Goal: Obtain resource: Download file/media

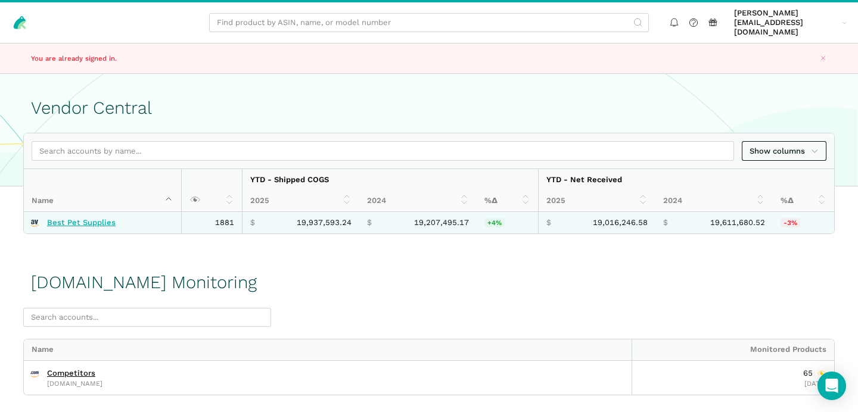
click at [94, 218] on link "Best Pet Supplies" at bounding box center [81, 223] width 69 height 10
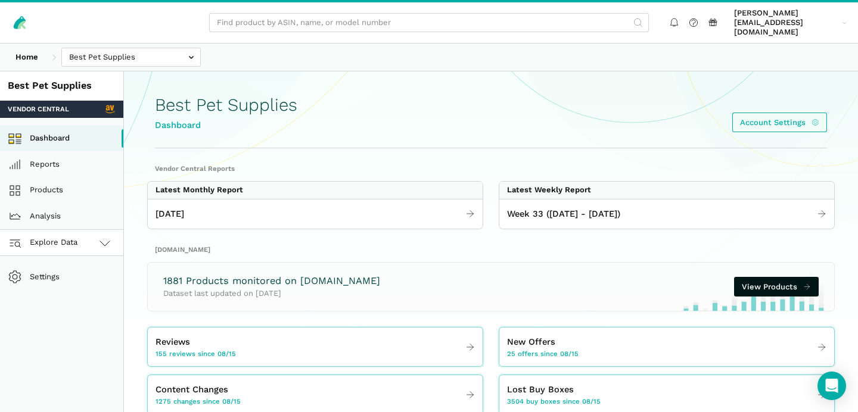
click at [95, 236] on link "Explore Data" at bounding box center [61, 243] width 123 height 26
click at [73, 282] on link "Amazon.com" at bounding box center [61, 295] width 123 height 26
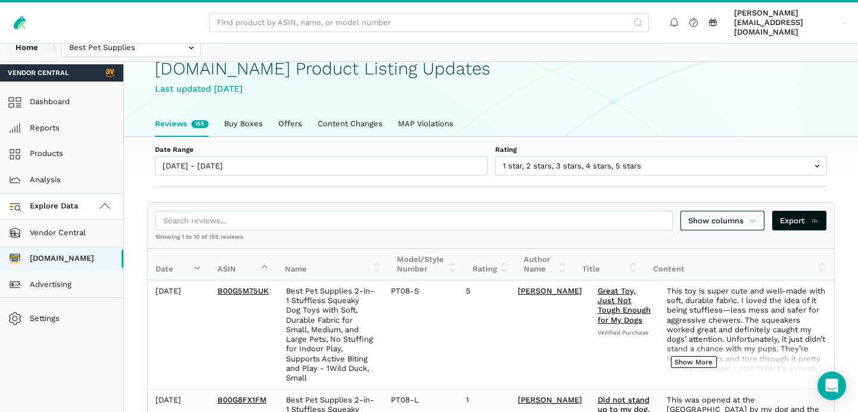
scroll to position [42, 0]
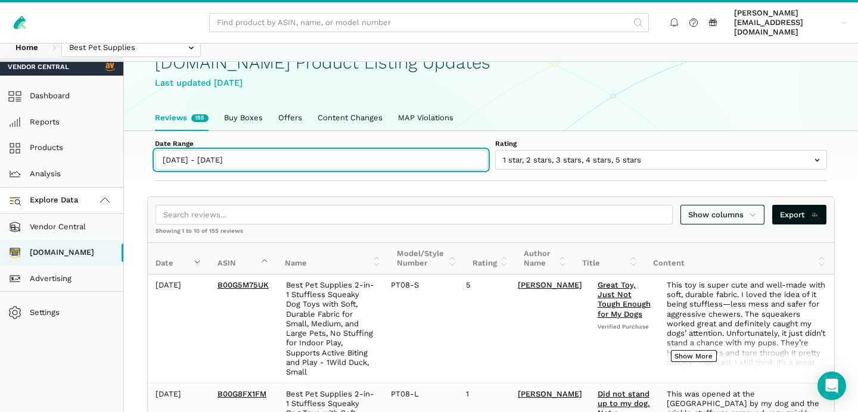
click at [206, 155] on input "[DATE] - [DATE]" at bounding box center [321, 160] width 332 height 20
type input "[DATE]"
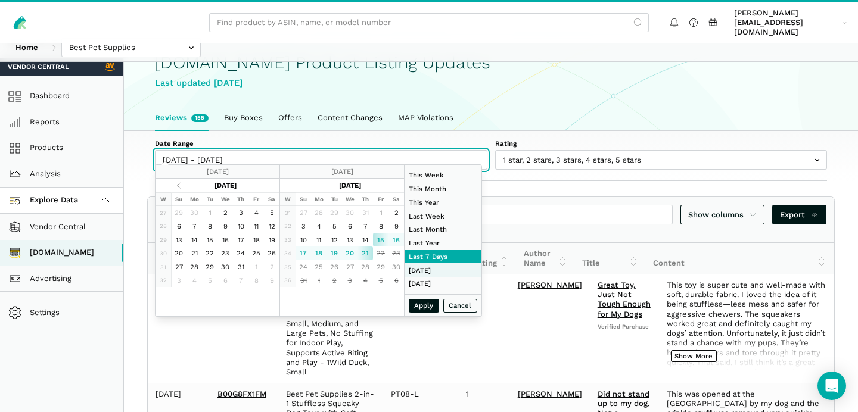
type input "[DATE]"
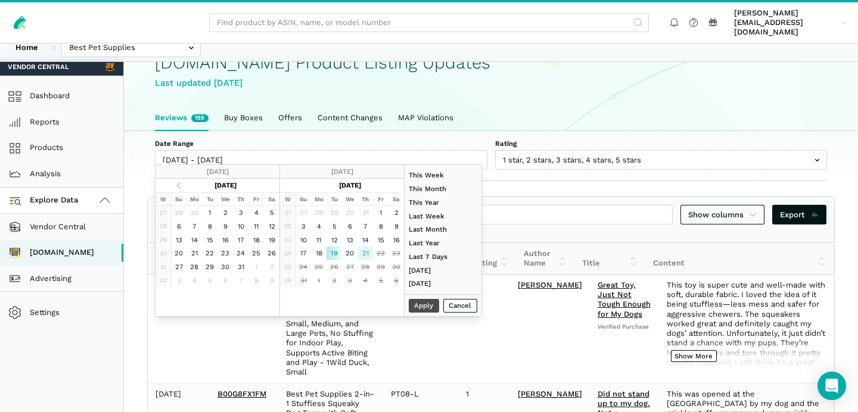
type input "08/21/2025"
type input "06/01/2025"
type input "06/30/2025"
type input "08/19/2025"
type input "08/21/2025"
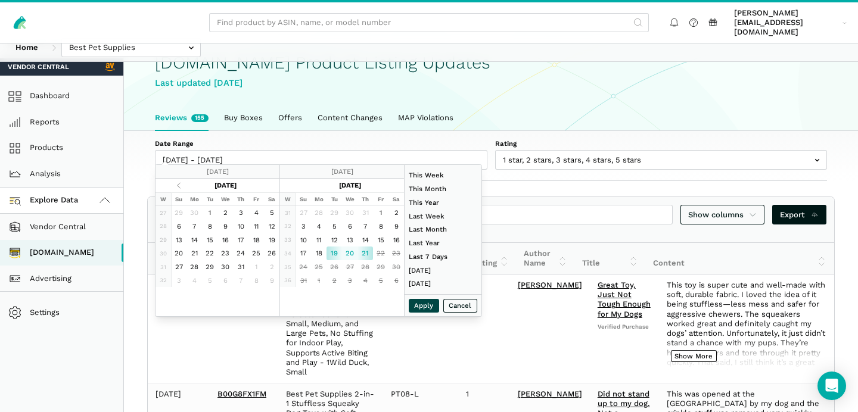
click at [428, 307] on button "Apply" at bounding box center [424, 306] width 31 height 14
type input "08/19/2025 - 08/21/2025"
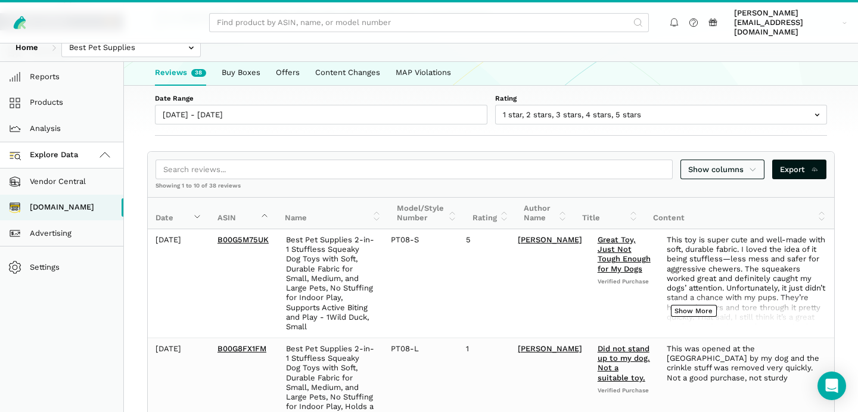
scroll to position [0, 0]
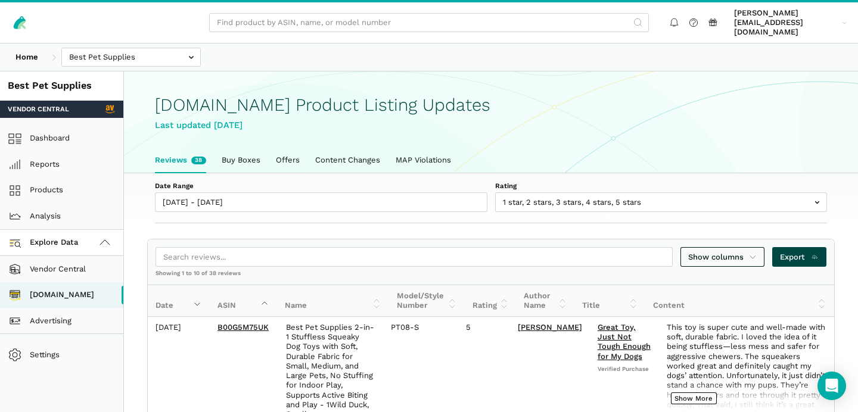
click at [792, 251] on span "Export" at bounding box center [799, 257] width 39 height 12
